Goal: Task Accomplishment & Management: Manage account settings

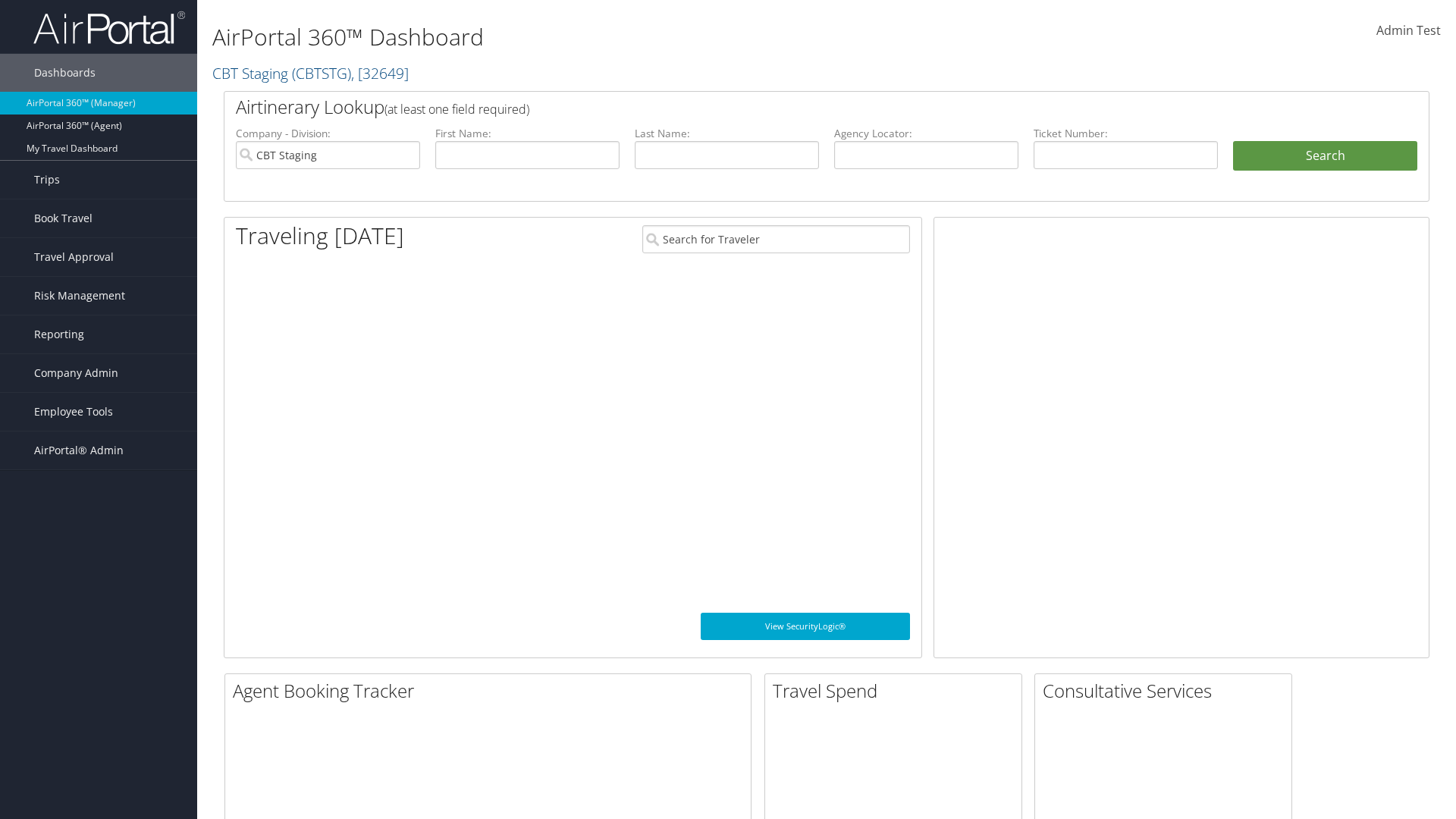
click at [98, 373] on span "Company Admin" at bounding box center [76, 374] width 84 height 38
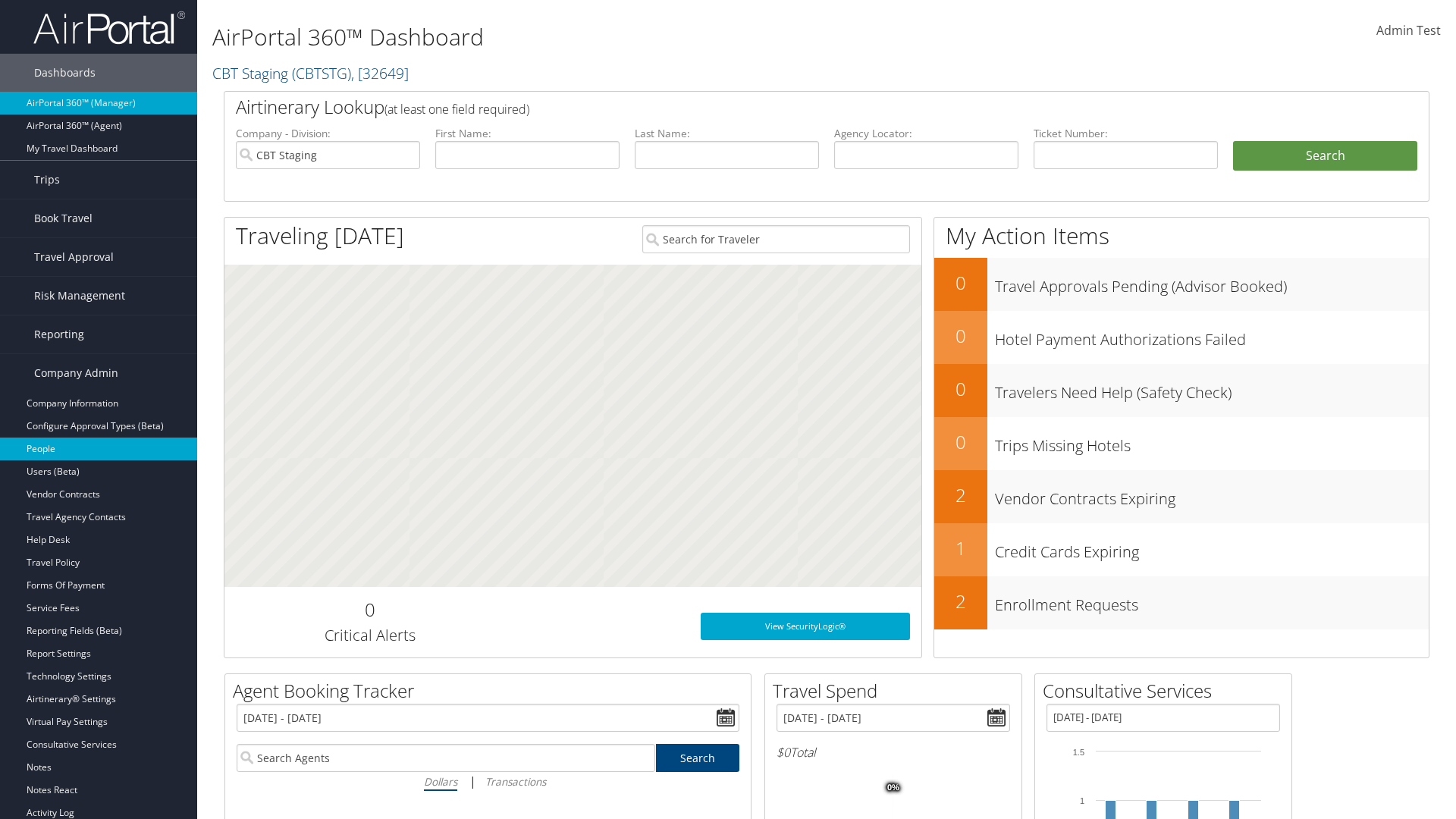
click at [98, 449] on link "People" at bounding box center [98, 449] width 197 height 23
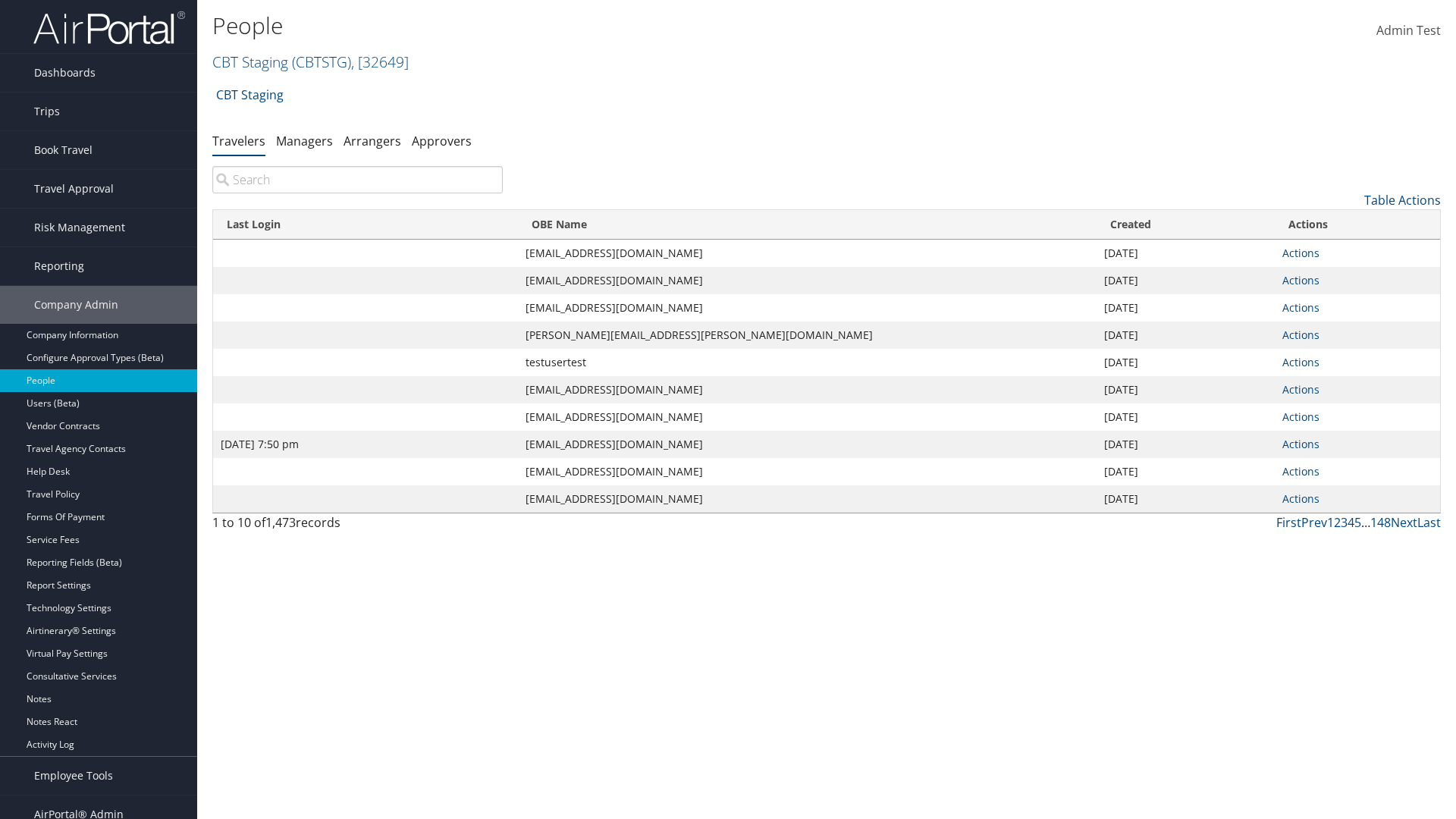
click at [358, 180] on input "search" at bounding box center [358, 180] width 290 height 27
type input "[DATE] 7:50 pm"
